Goal: Information Seeking & Learning: Learn about a topic

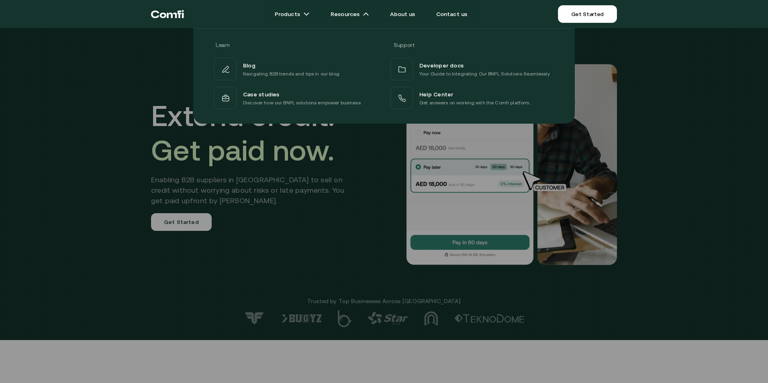
click at [181, 84] on div "Learn Support Blog Navigating B2B trends and tips in our blog Developer docs Yo…" at bounding box center [384, 73] width 768 height 102
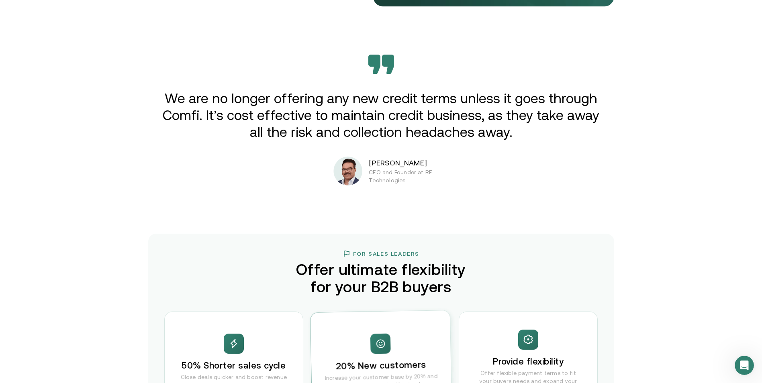
scroll to position [1487, 0]
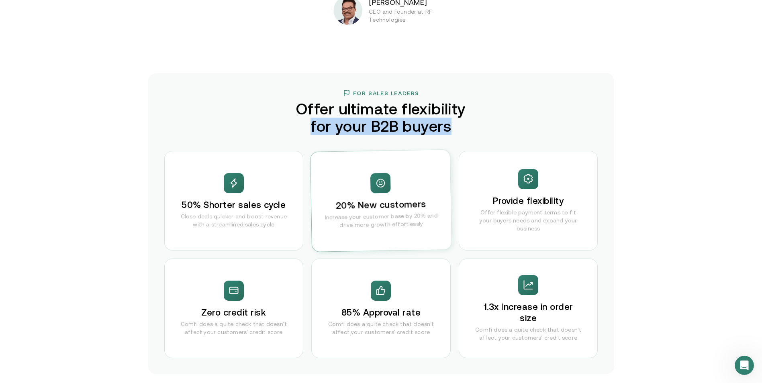
drag, startPoint x: 302, startPoint y: 128, endPoint x: 475, endPoint y: 127, distance: 172.7
click at [475, 127] on h2 "Offer ultimate flexibility for your B2B buyers" at bounding box center [381, 117] width 189 height 35
drag, startPoint x: 475, startPoint y: 127, endPoint x: 422, endPoint y: 116, distance: 54.1
click at [422, 116] on h2 "Offer ultimate flexibility for your B2B buyers" at bounding box center [381, 117] width 189 height 35
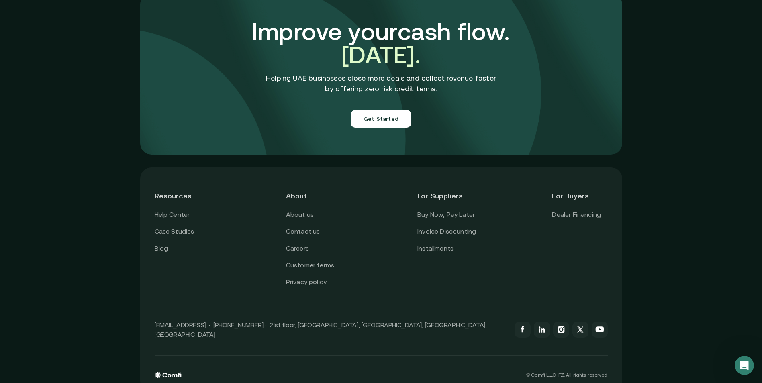
scroll to position [2763, 0]
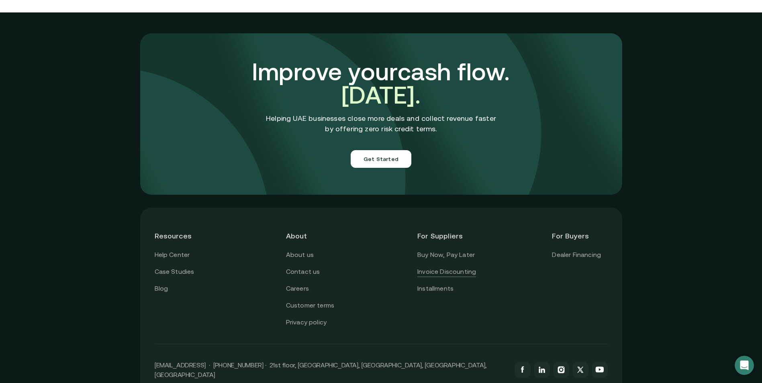
click at [470, 267] on link "Invoice Discounting" at bounding box center [446, 272] width 59 height 10
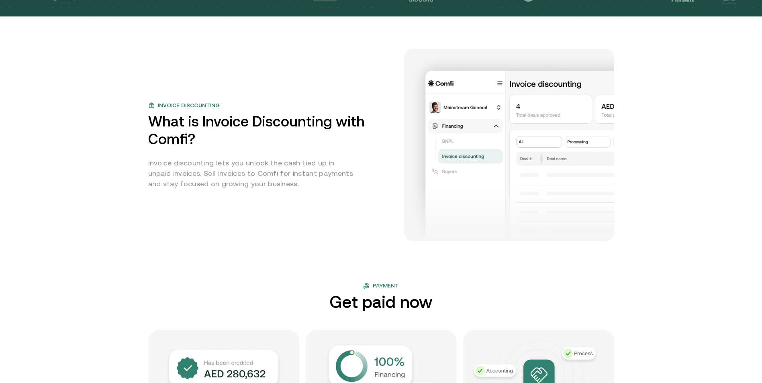
scroll to position [321, 0]
click at [239, 157] on p "Invoice discounting lets you unlock the cash tied up in unpaid invoices. Sell i…" at bounding box center [252, 172] width 209 height 31
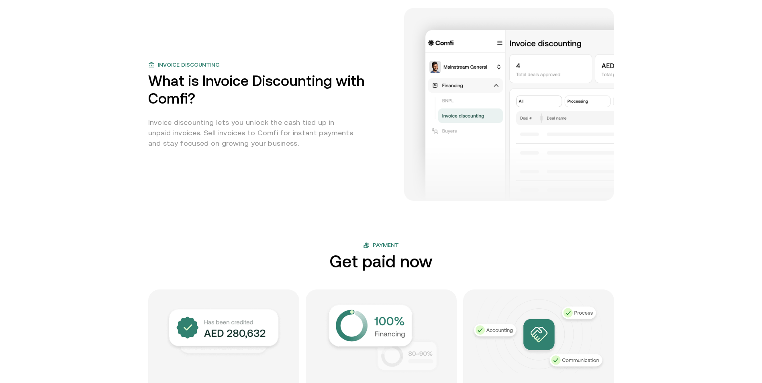
click at [284, 135] on p "Invoice discounting lets you unlock the cash tied up in unpaid invoices. Sell i…" at bounding box center [252, 132] width 209 height 31
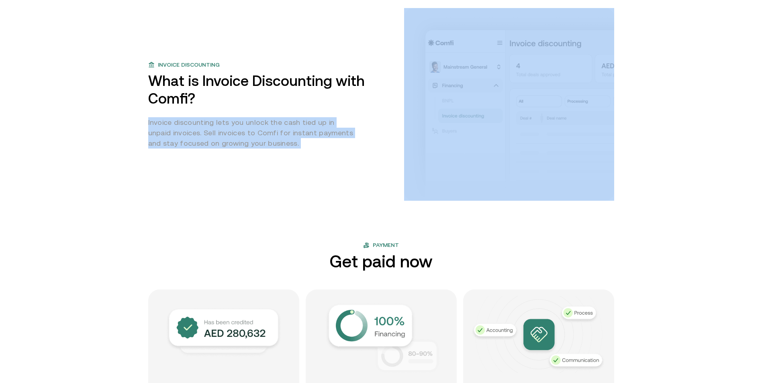
click at [284, 135] on p "Invoice discounting lets you unlock the cash tied up in unpaid invoices. Sell i…" at bounding box center [252, 132] width 209 height 31
drag, startPoint x: 284, startPoint y: 135, endPoint x: 259, endPoint y: 136, distance: 25.3
click at [259, 135] on p "Invoice discounting lets you unlock the cash tied up in unpaid invoices. Sell i…" at bounding box center [252, 132] width 209 height 31
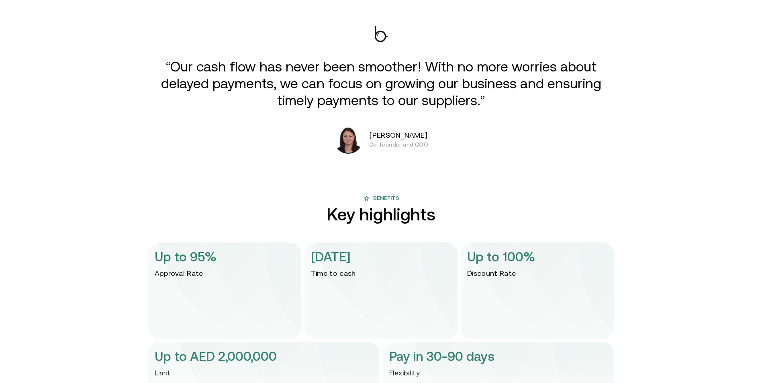
scroll to position [1607, 0]
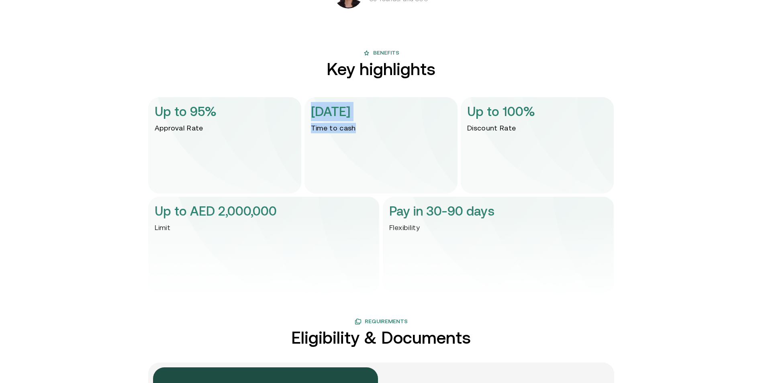
drag, startPoint x: 309, startPoint y: 117, endPoint x: 363, endPoint y: 122, distance: 54.4
click at [363, 122] on div "[DATE] Time to cash" at bounding box center [380, 145] width 153 height 96
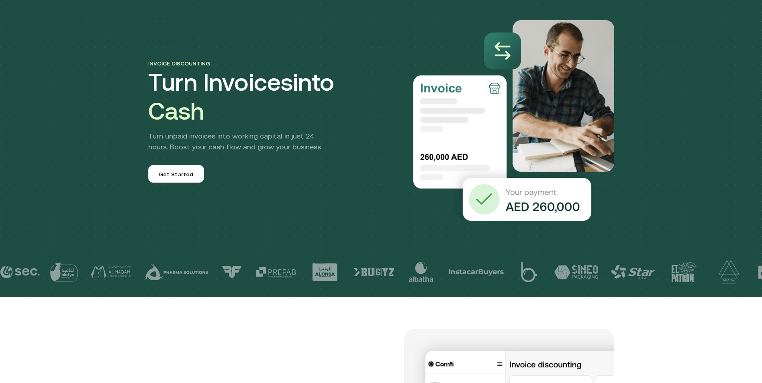
scroll to position [0, 0]
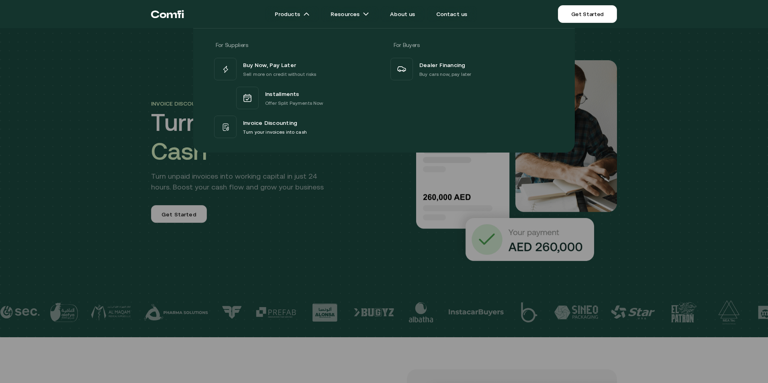
click at [278, 92] on span "Installments" at bounding box center [282, 94] width 34 height 10
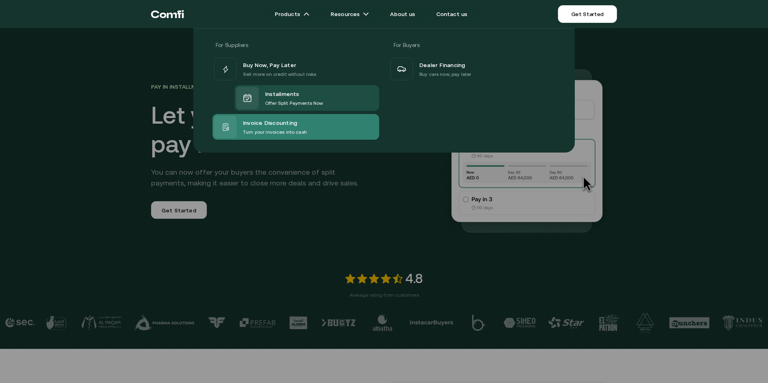
click at [273, 122] on span "Invoice Discounting" at bounding box center [270, 123] width 54 height 10
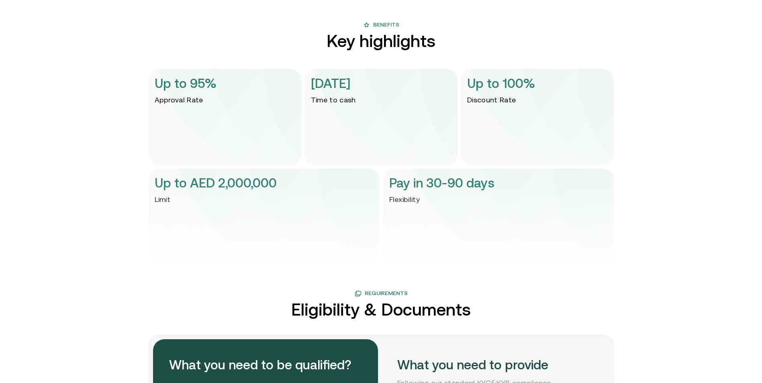
scroll to position [1474, 0]
